Goal: Navigation & Orientation: Understand site structure

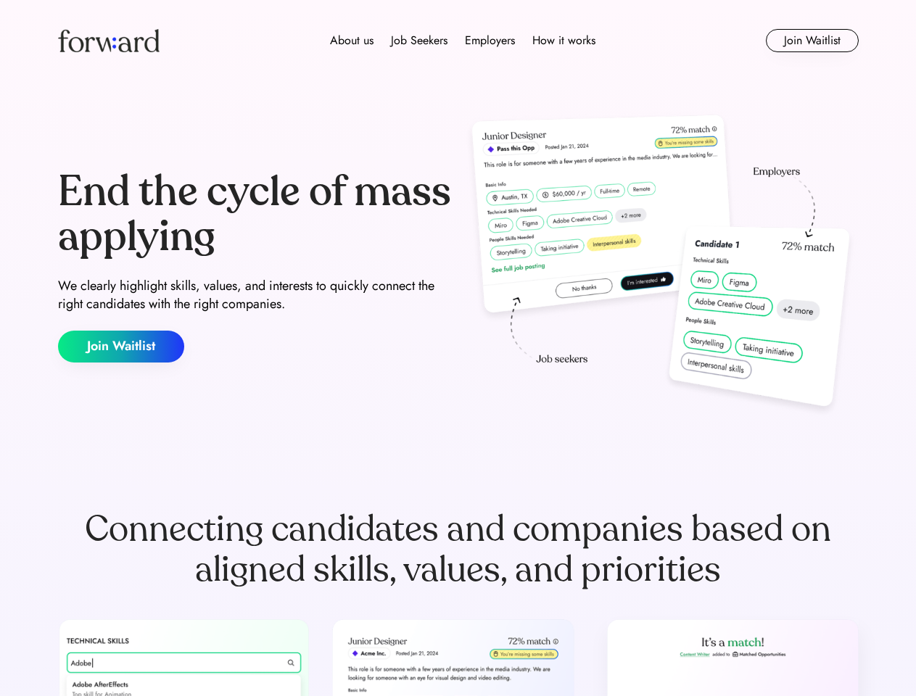
click at [458, 348] on div "End the cycle of mass applying We clearly highlight skills, values, and interes…" at bounding box center [458, 266] width 801 height 312
click at [458, 41] on div "About us Job Seekers Employers How it works" at bounding box center [463, 40] width 572 height 17
click at [109, 41] on img at bounding box center [109, 40] width 102 height 23
click at [463, 41] on div "About us Job Seekers Employers How it works" at bounding box center [463, 40] width 572 height 17
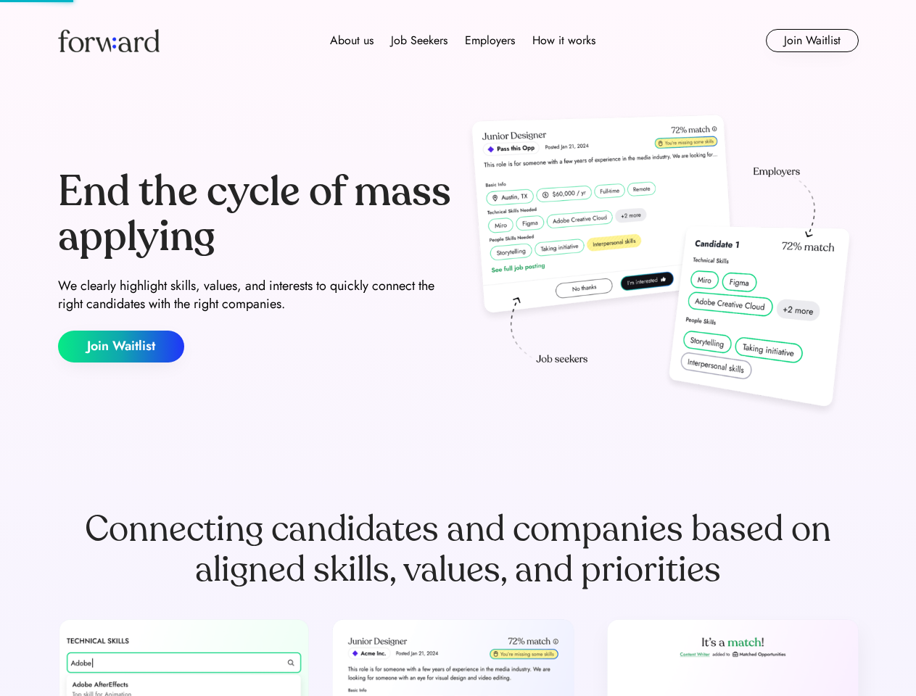
click at [352, 41] on div "About us" at bounding box center [352, 40] width 44 height 17
click at [419, 41] on div "Job Seekers" at bounding box center [419, 40] width 57 height 17
click at [490, 41] on div "Employers" at bounding box center [490, 40] width 50 height 17
click at [563, 41] on div "How it works" at bounding box center [563, 40] width 63 height 17
